Goal: Task Accomplishment & Management: Complete application form

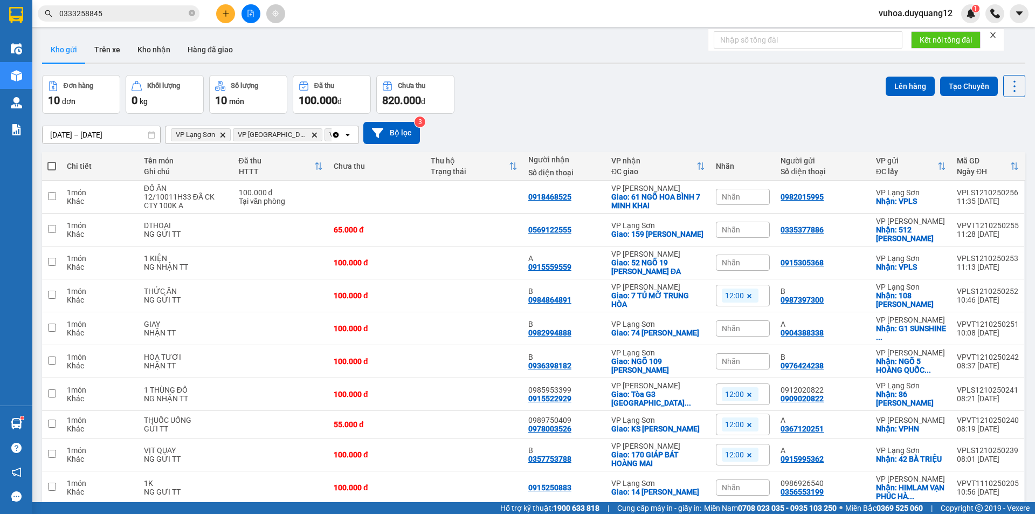
click at [191, 15] on icon "close-circle" at bounding box center [192, 13] width 6 height 6
paste input "0395959559"
type input "0395959559"
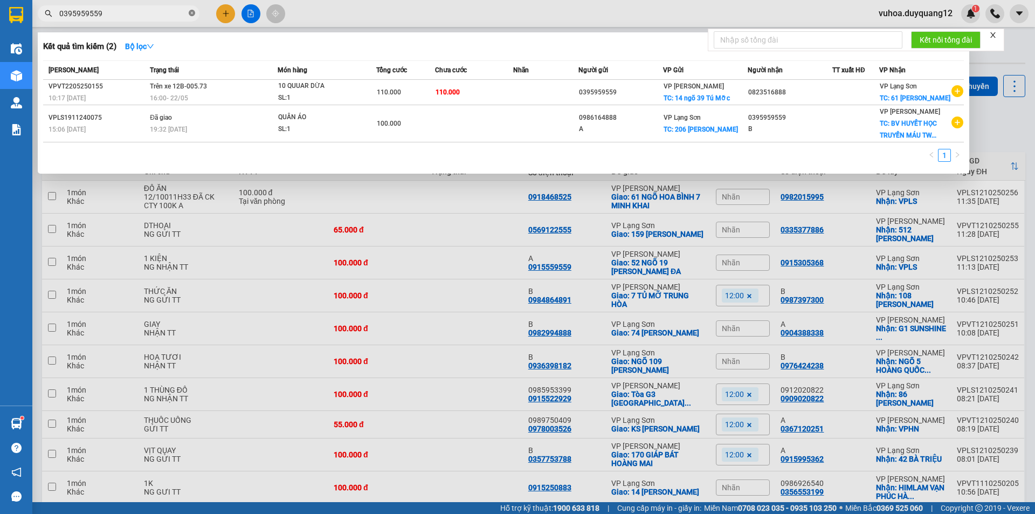
click at [191, 14] on icon "close-circle" at bounding box center [192, 13] width 6 height 6
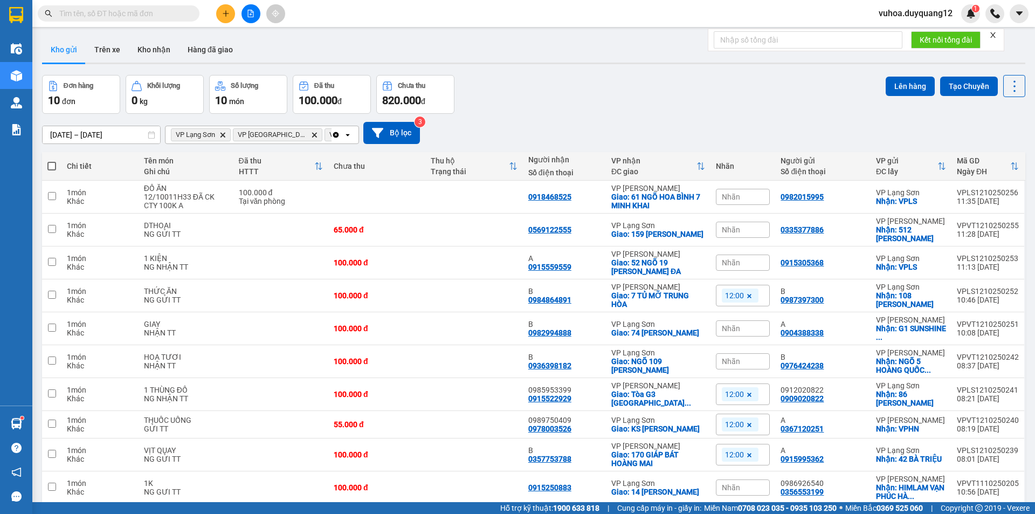
click at [96, 9] on input "text" at bounding box center [122, 14] width 127 height 12
paste input "0395959559"
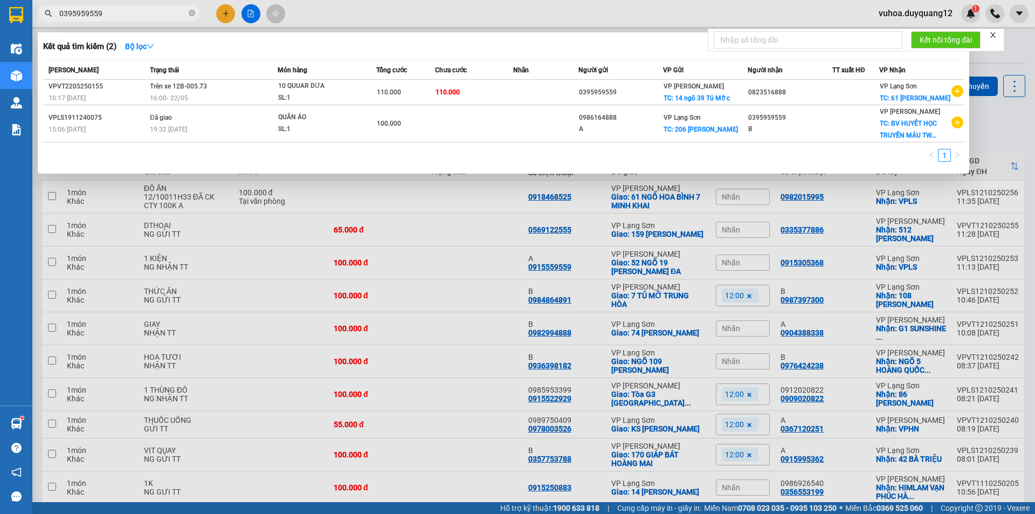
type input "0395959559"
click at [617, 11] on div at bounding box center [517, 257] width 1035 height 514
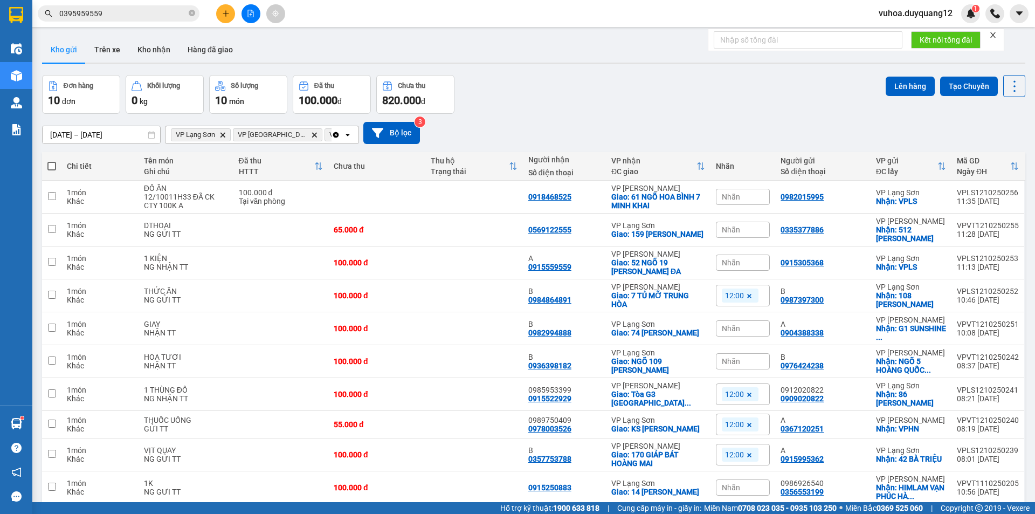
click at [595, 99] on div "Đơn hàng 10 đơn Khối lượng 0 kg Số lượng 10 món Đã thu 100.000 đ Chưa thu 820.0…" at bounding box center [533, 94] width 983 height 39
click at [193, 13] on icon "close-circle" at bounding box center [192, 13] width 6 height 6
paste input "0395959559"
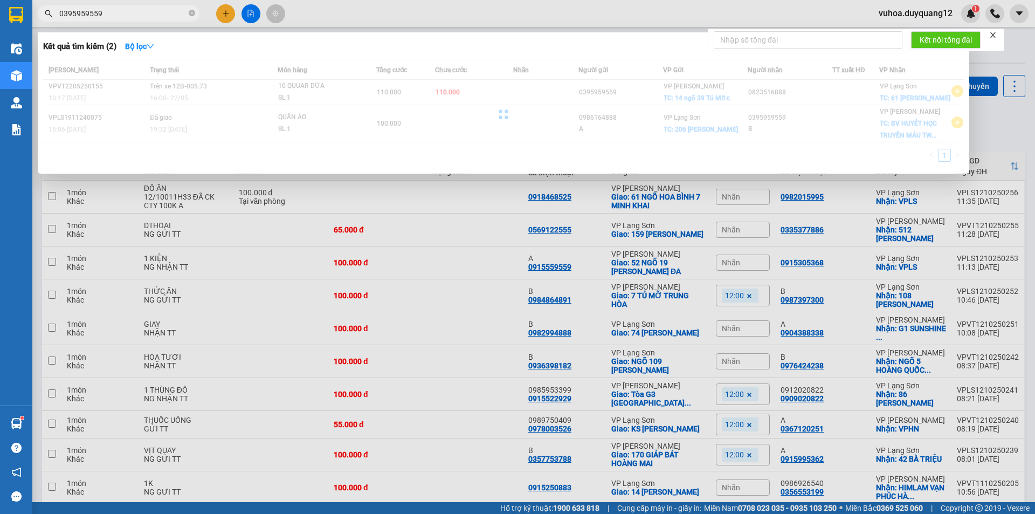
type input "0395959559"
click at [441, 13] on div at bounding box center [517, 257] width 1035 height 514
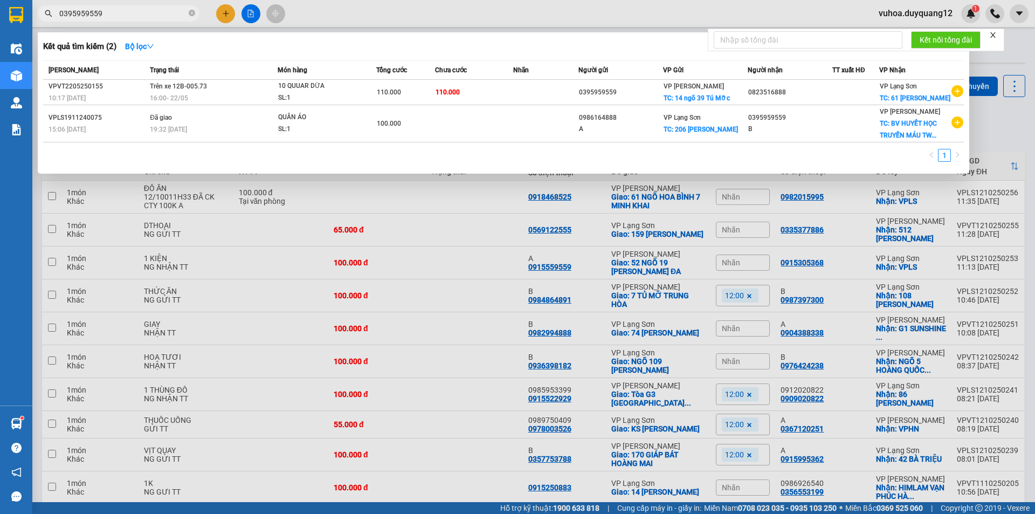
click at [113, 17] on input "0395959559" at bounding box center [122, 14] width 127 height 12
drag, startPoint x: 283, startPoint y: 483, endPoint x: 322, endPoint y: 360, distance: 129.2
click at [283, 482] on div at bounding box center [517, 257] width 1035 height 514
click at [190, 13] on icon "close-circle" at bounding box center [192, 13] width 6 height 6
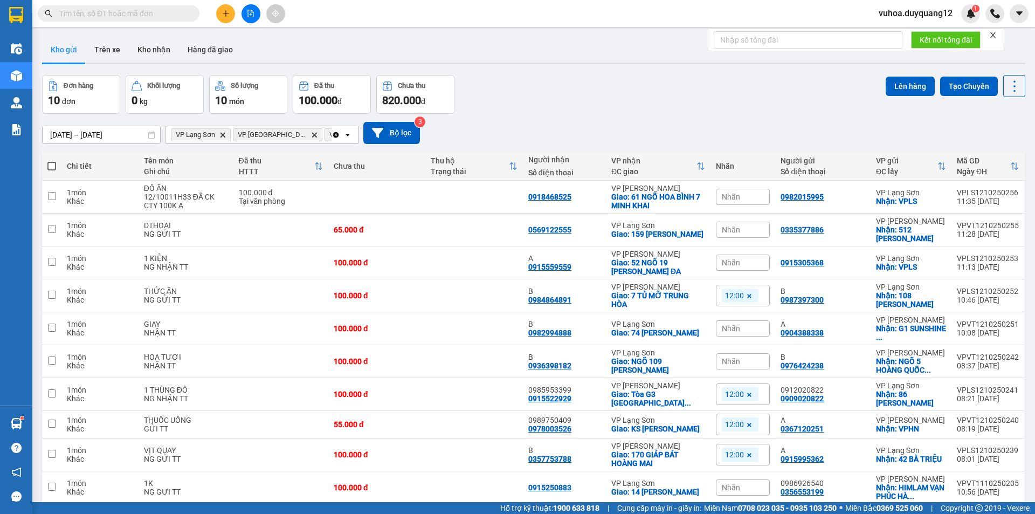
click at [175, 17] on input "text" at bounding box center [122, 14] width 127 height 12
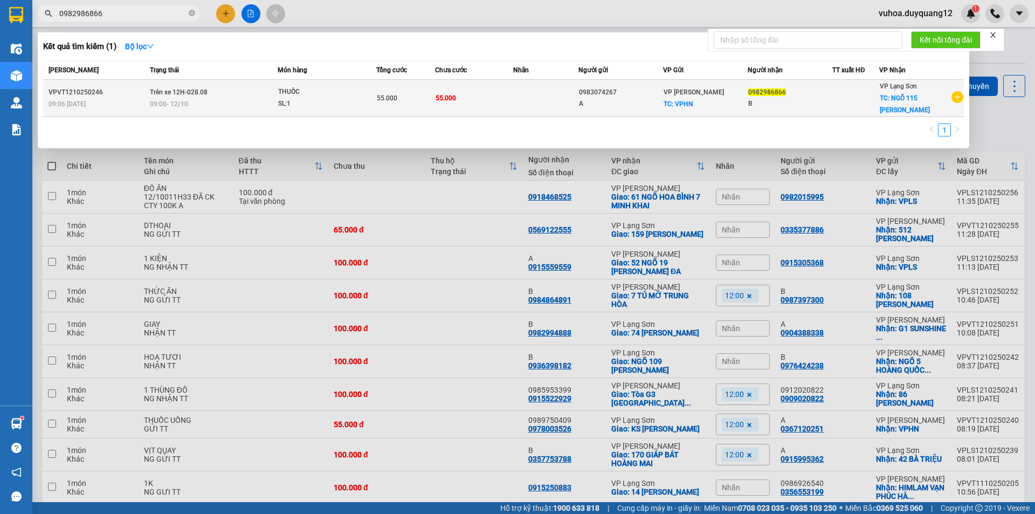
type input "0982986866"
click at [486, 98] on td "55.000" at bounding box center [474, 98] width 78 height 37
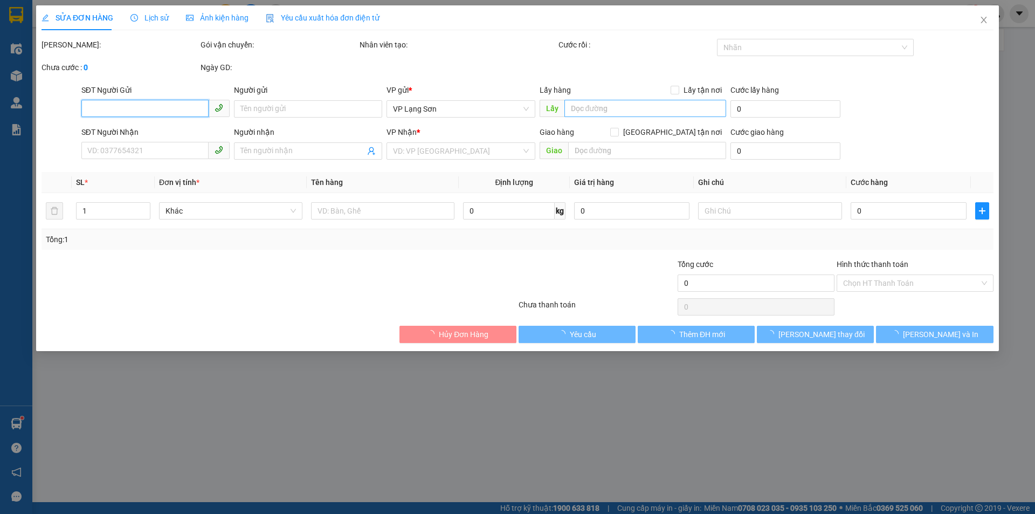
type input "0983074267"
type input "A"
checkbox input "true"
type input "VPHN"
type input "0982986866"
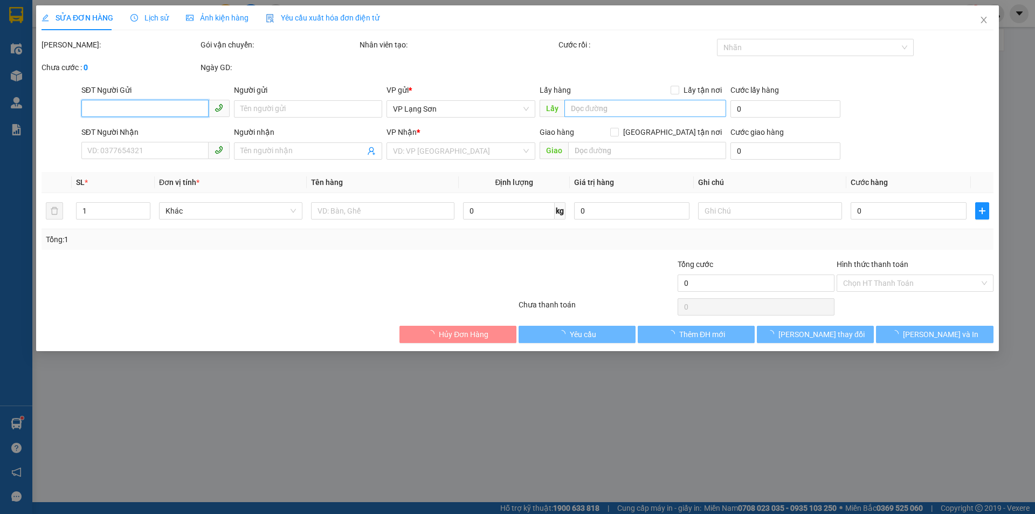
type input "B"
checkbox input "true"
type input "NGÕ 115 NGUYỄN DU"
type input "55.000"
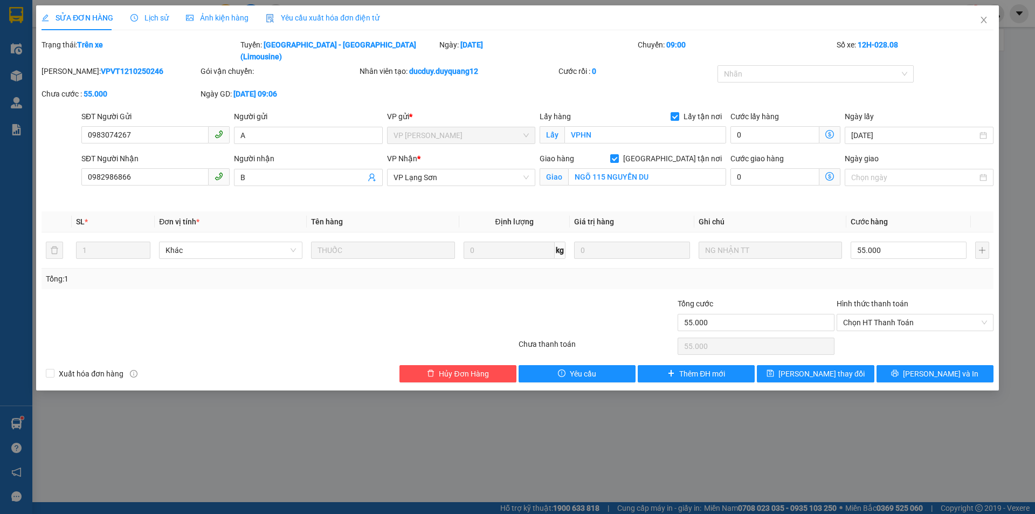
click at [789, 189] on div "Cước giao hàng 0" at bounding box center [785, 178] width 114 height 51
click at [776, 188] on div "Cước giao hàng 0" at bounding box center [785, 178] width 114 height 51
click at [812, 196] on div "Total Paid Fee 0 Total UnPaid Fee 55.000 Cash Collection Total Fee Trạng thái: …" at bounding box center [518, 210] width 952 height 343
click at [962, 65] on div "[PERSON_NAME]: VPVT1210250246 Gói vận chuyển: Nhân viên tạo: ducduy.duyquang12 …" at bounding box center [517, 87] width 954 height 45
click at [797, 82] on div "[PERSON_NAME]: VPVT1210250246 Gói vận chuyển: Nhân viên tạo: ducduy.duyquang12 …" at bounding box center [517, 87] width 954 height 45
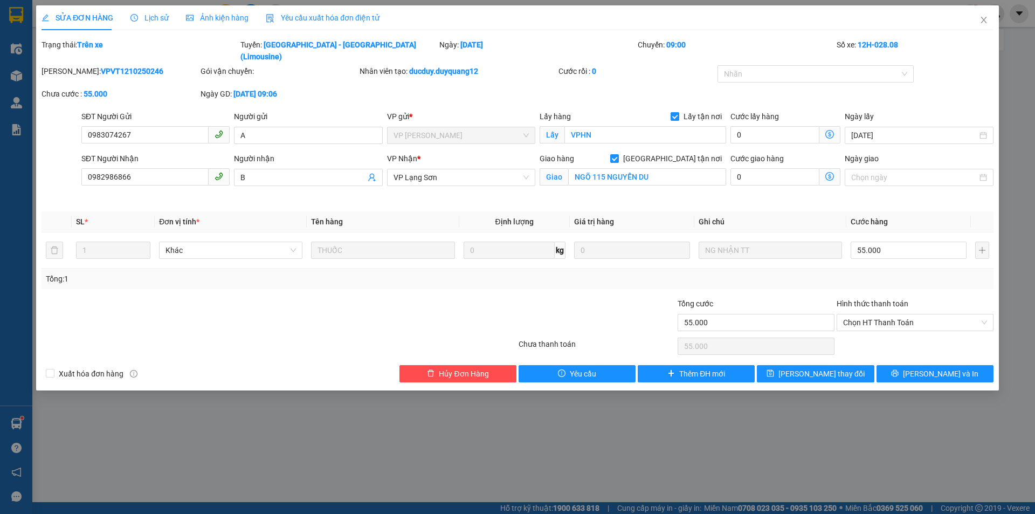
click at [799, 186] on div "Cước giao hàng 0" at bounding box center [785, 178] width 114 height 51
click at [982, 19] on icon "close" at bounding box center [984, 20] width 6 height 6
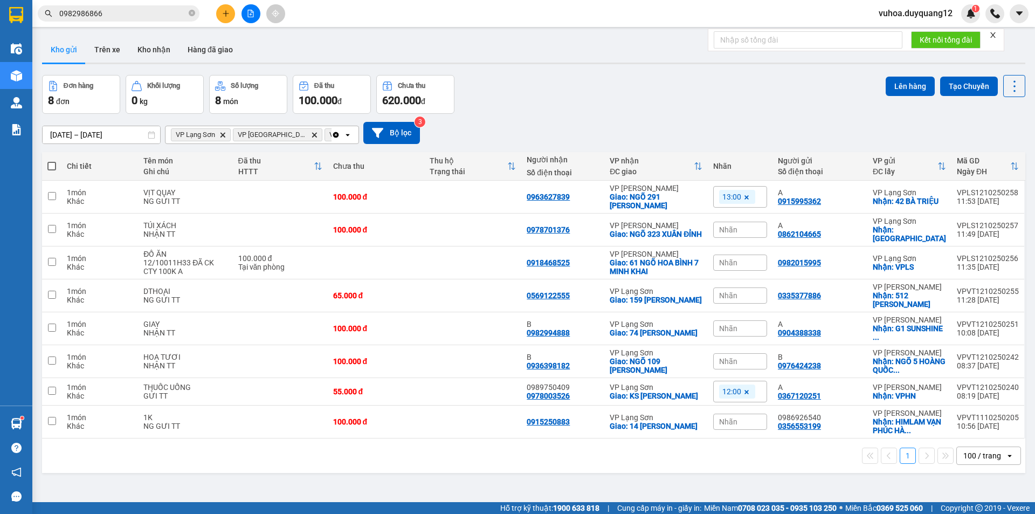
click at [565, 126] on div "[DATE] – [DATE] Press the down arrow key to interact with the calendar and sele…" at bounding box center [533, 133] width 983 height 22
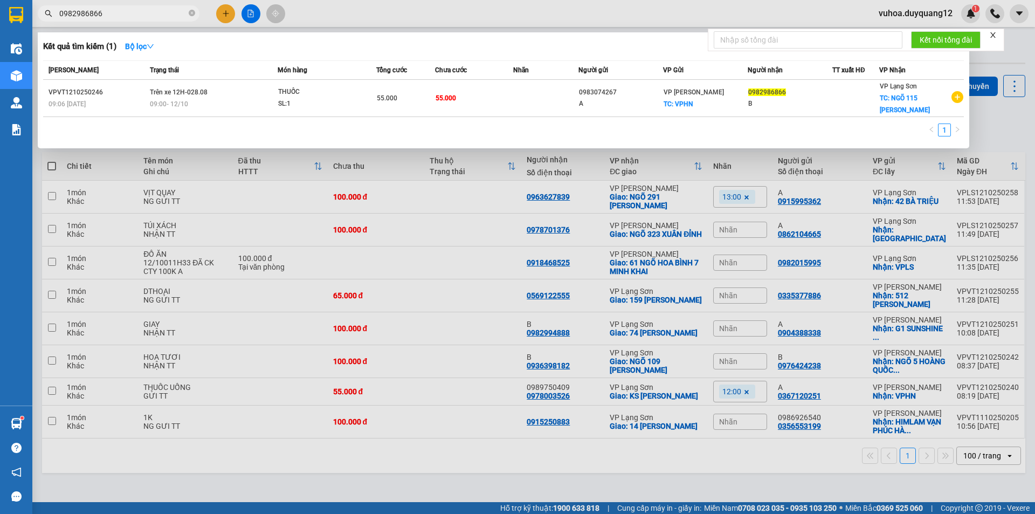
click at [166, 12] on input "0982986866" at bounding box center [122, 14] width 127 height 12
click at [535, 8] on div at bounding box center [517, 257] width 1035 height 514
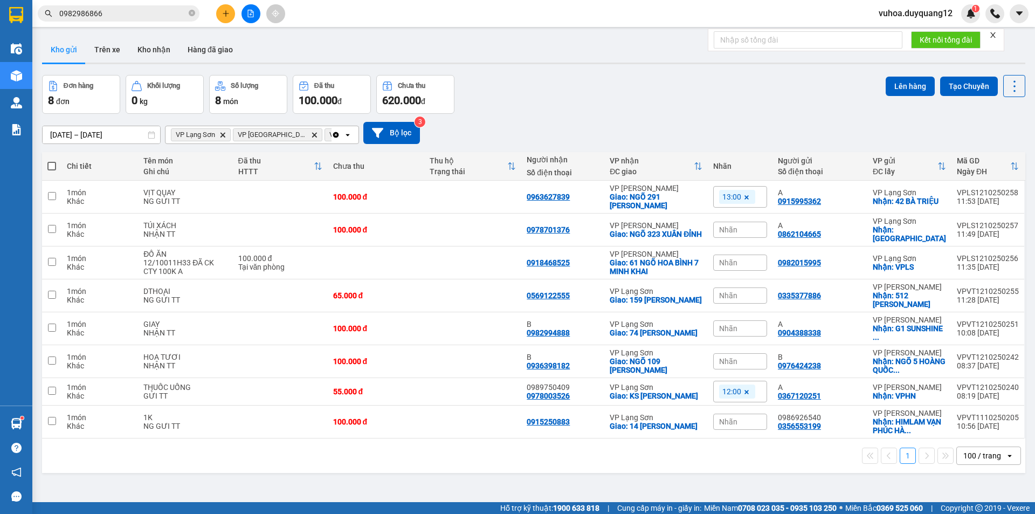
click at [127, 19] on input "0982986866" at bounding box center [122, 14] width 127 height 12
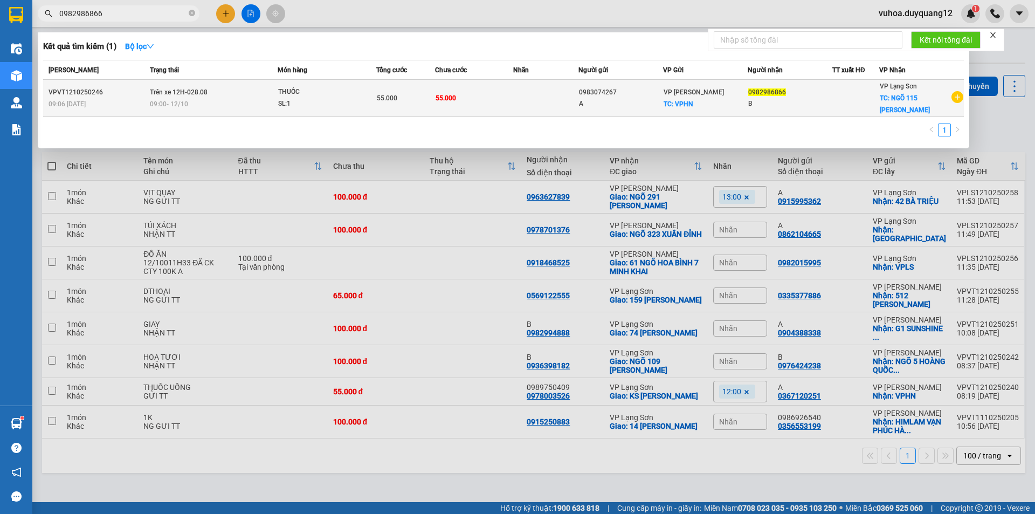
click at [803, 99] on div "B" at bounding box center [790, 103] width 84 height 11
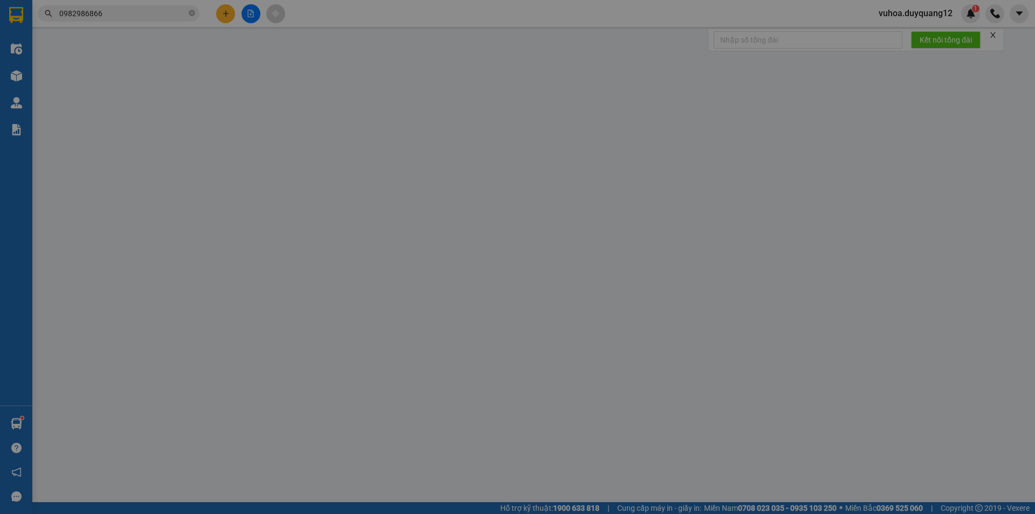
type input "0983074267"
type input "A"
checkbox input "true"
type input "VPHN"
type input "0982986866"
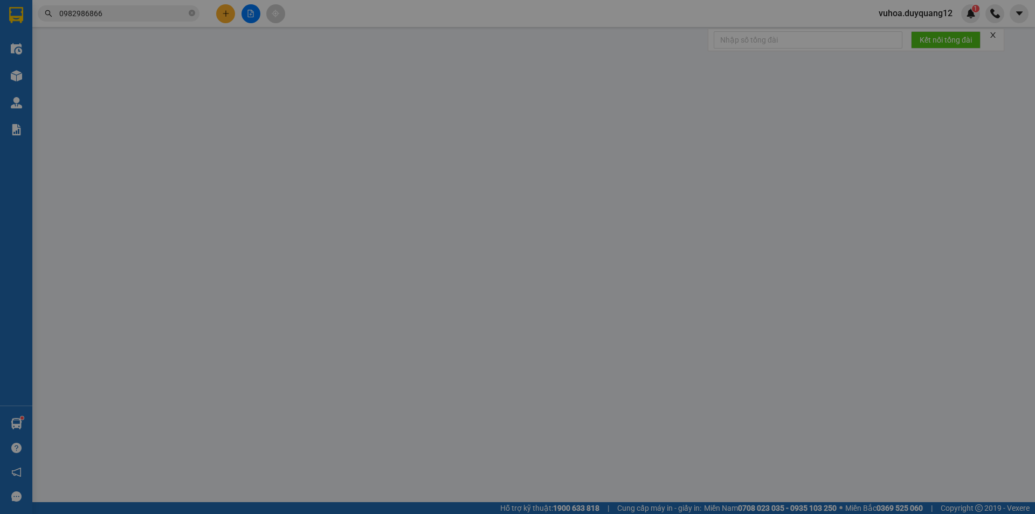
type input "B"
checkbox input "true"
type input "NGÕ 115 NGUYỄN DU"
type input "55.000"
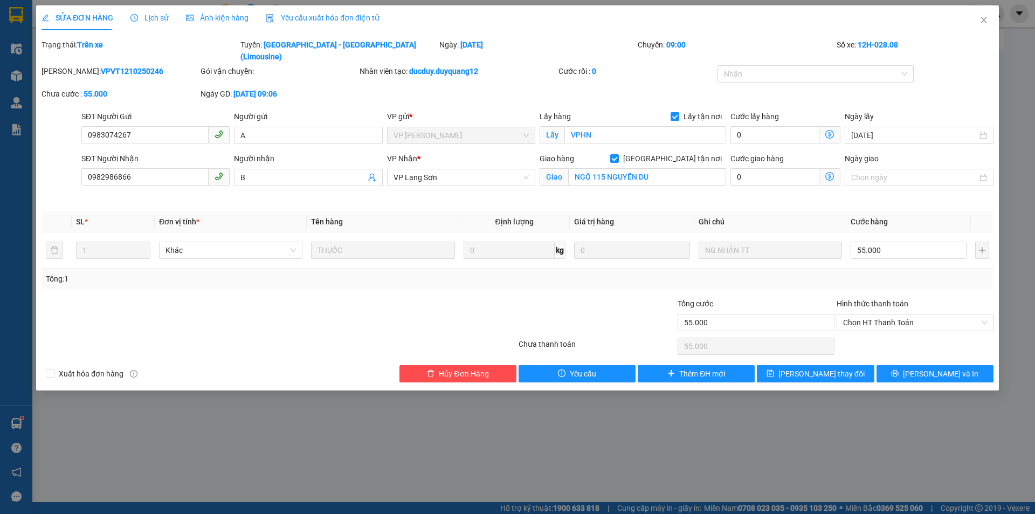
click at [620, 299] on div at bounding box center [597, 317] width 159 height 38
click at [639, 188] on div "Giao hàng Giao tận nơi Giao NGÕ 115 [PERSON_NAME]" at bounding box center [633, 178] width 191 height 51
click at [981, 23] on icon "close" at bounding box center [984, 20] width 9 height 9
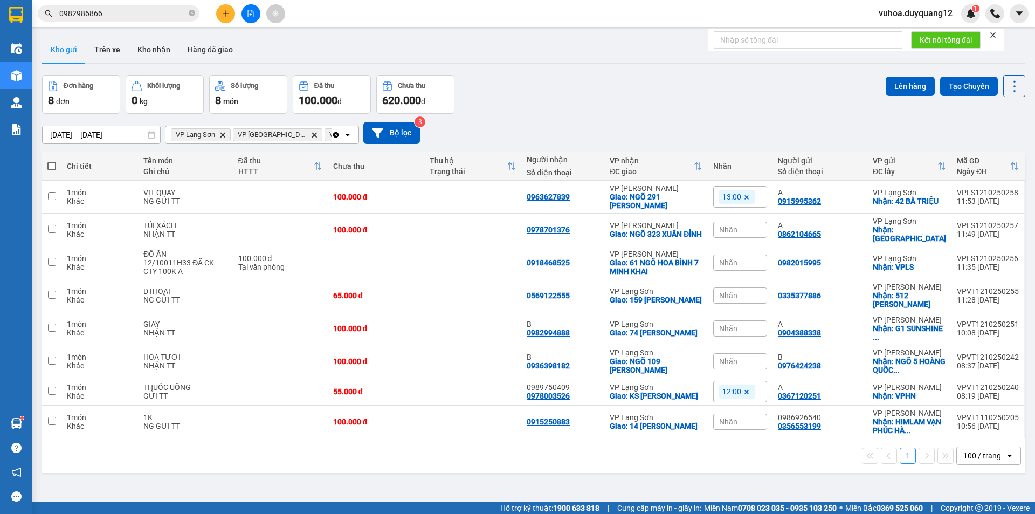
click at [110, 13] on input "0982986866" at bounding box center [122, 14] width 127 height 12
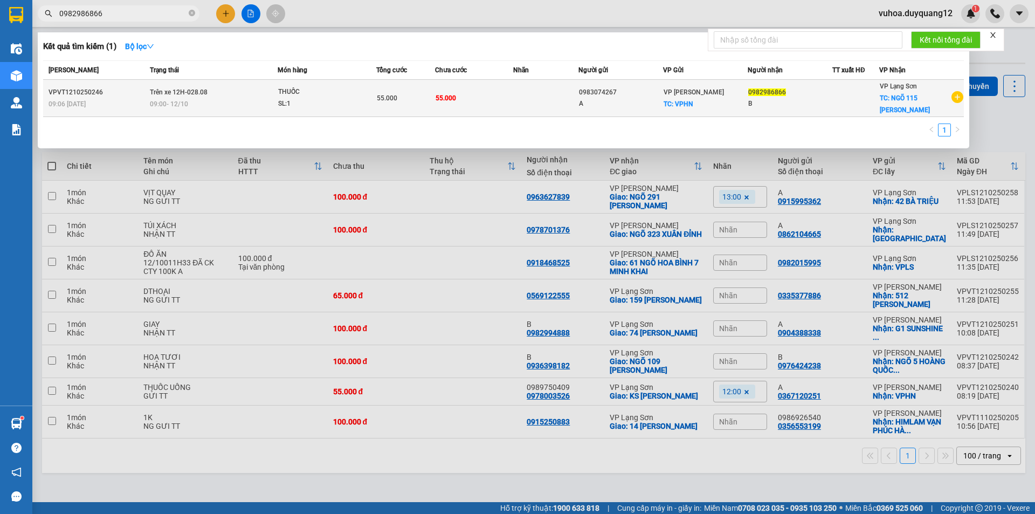
click at [822, 95] on div "0982986866" at bounding box center [790, 92] width 84 height 11
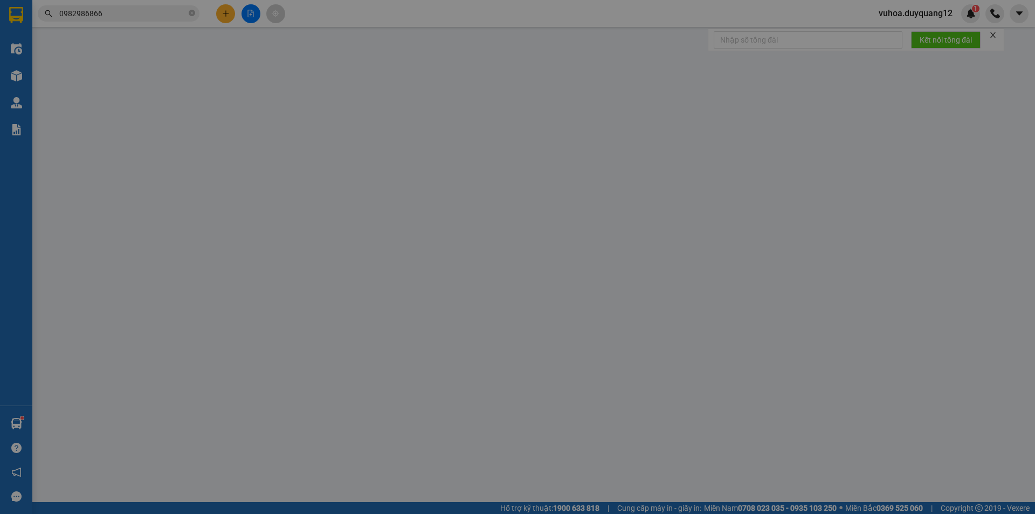
type input "0983074267"
type input "A"
checkbox input "true"
type input "VPHN"
type input "0982986866"
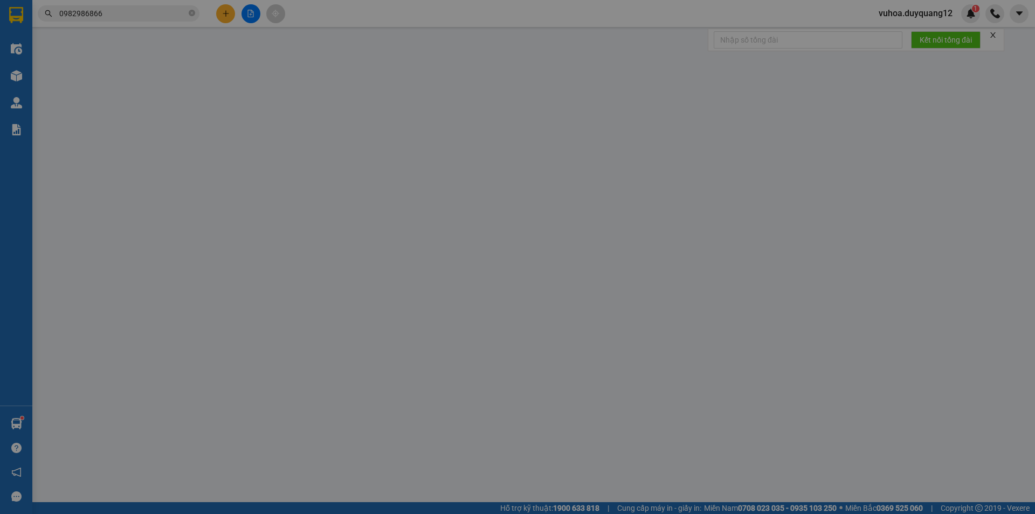
type input "B"
checkbox input "true"
type input "NGÕ 115 NGUYỄN DU"
type input "55.000"
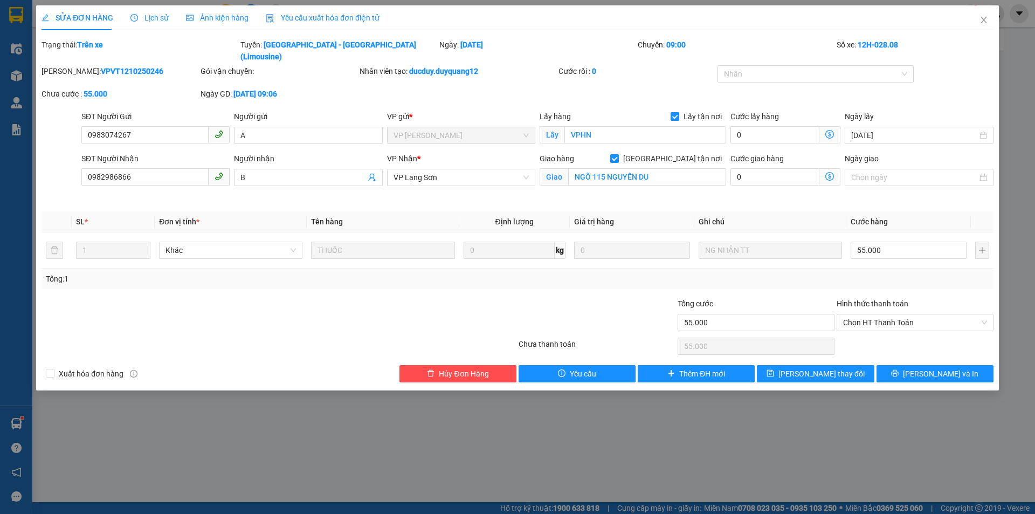
click at [580, 78] on div "[PERSON_NAME]: VPVT1210250246 Gói vận chuyển: Nhân viên tạo: ducduy.duyquang12 …" at bounding box center [517, 87] width 954 height 45
click at [586, 80] on div "[PERSON_NAME]: VPVT1210250246 Gói vận chuyển: Nhân viên tạo: ducduy.duyquang12 …" at bounding box center [517, 87] width 954 height 45
click at [545, 81] on div "[PERSON_NAME]: VPVT1210250246 Gói vận chuyển: Nhân viên tạo: ducduy.duyquang12 …" at bounding box center [517, 87] width 954 height 45
click at [578, 81] on div "[PERSON_NAME]: VPVT1210250246 Gói vận chuyển: Nhân viên tạo: ducduy.duyquang12 …" at bounding box center [517, 87] width 954 height 45
click at [798, 185] on div "Cước giao hàng 0" at bounding box center [785, 178] width 114 height 51
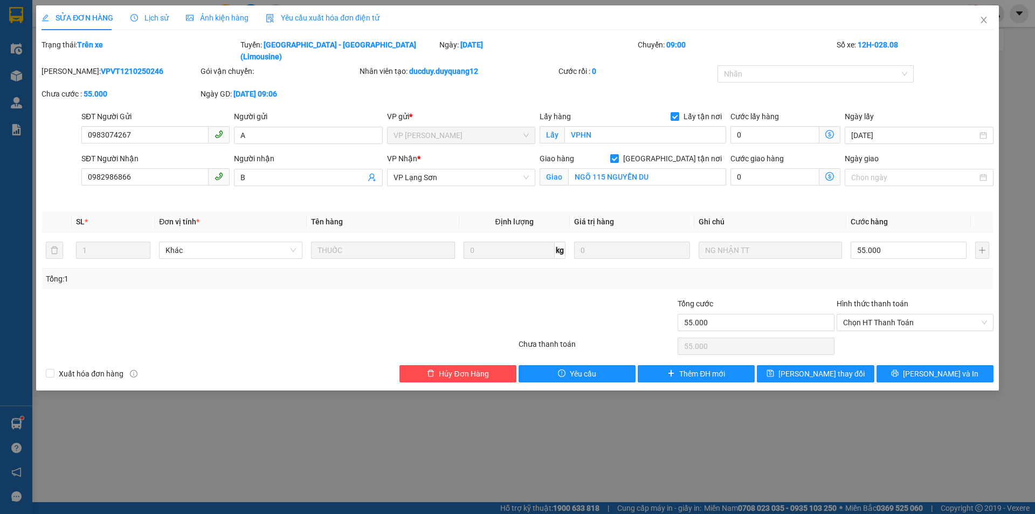
click at [823, 188] on div "Cước giao hàng 0" at bounding box center [785, 178] width 114 height 51
click at [638, 81] on div "[PERSON_NAME]: VPVT1210250246 Gói vận chuyển: Nhân viên tạo: ducduy.duyquang12 …" at bounding box center [517, 87] width 954 height 45
click at [746, 186] on div "Cước giao hàng 0" at bounding box center [785, 178] width 114 height 51
click at [931, 74] on div "[PERSON_NAME]: VPVT1210250246 Gói vận chuyển: Nhân viên tạo: ducduy.duyquang12 …" at bounding box center [517, 87] width 954 height 45
click at [985, 19] on icon "close" at bounding box center [984, 20] width 6 height 6
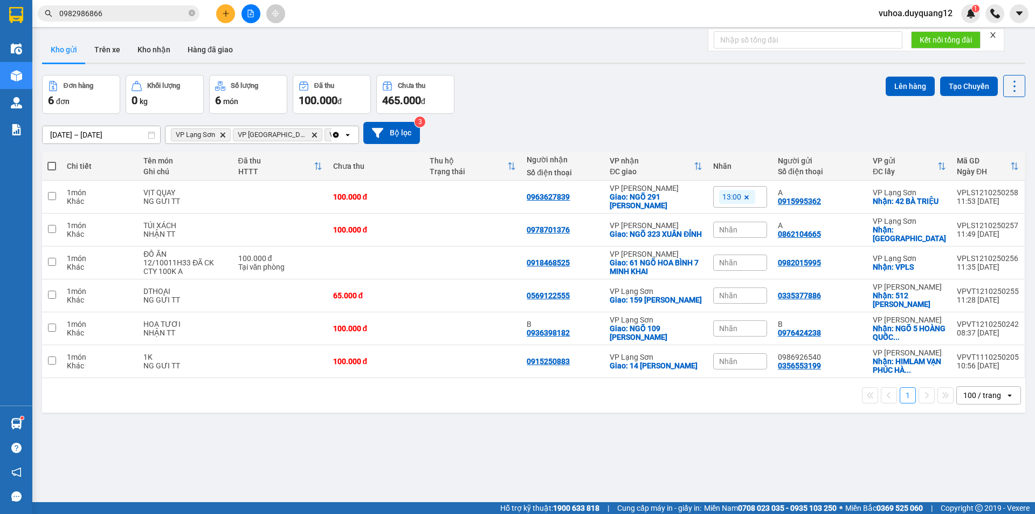
click at [611, 106] on div "Đơn hàng 6 đơn Khối lượng 0 kg Số lượng 6 món Đã thu 100.000 đ Chưa thu 465.000…" at bounding box center [533, 94] width 983 height 39
click at [724, 114] on div "[DATE] – [DATE] Press the down arrow key to interact with the calendar and sele…" at bounding box center [533, 133] width 983 height 38
click at [784, 114] on div "[DATE] – [DATE] Press the down arrow key to interact with the calendar and sele…" at bounding box center [533, 133] width 983 height 38
click at [653, 97] on div "Đơn hàng 6 đơn Khối lượng 0 kg Số lượng 6 món Đã thu 100.000 đ Chưa thu 465.000…" at bounding box center [533, 94] width 983 height 39
click at [659, 93] on div "Đơn hàng 6 đơn Khối lượng 0 kg Số lượng 6 món Đã thu 100.000 đ Chưa thu 465.000…" at bounding box center [533, 94] width 983 height 39
